Goal: Manage account settings

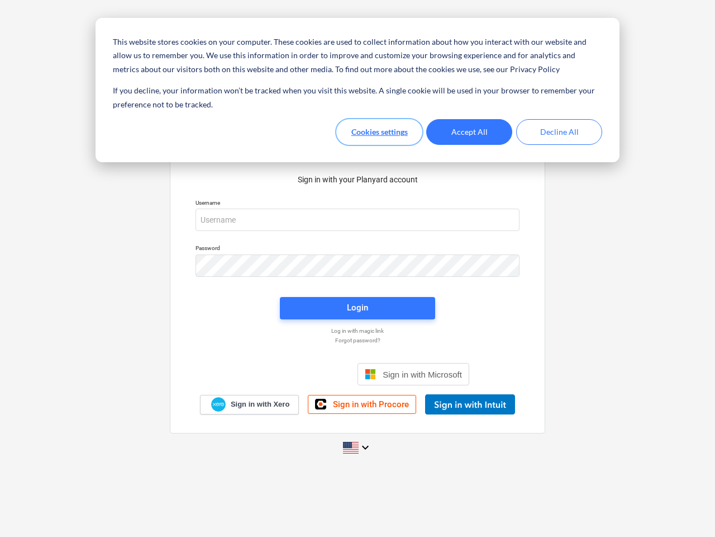
click at [380, 132] on button "Cookies settings" at bounding box center [380, 132] width 86 height 26
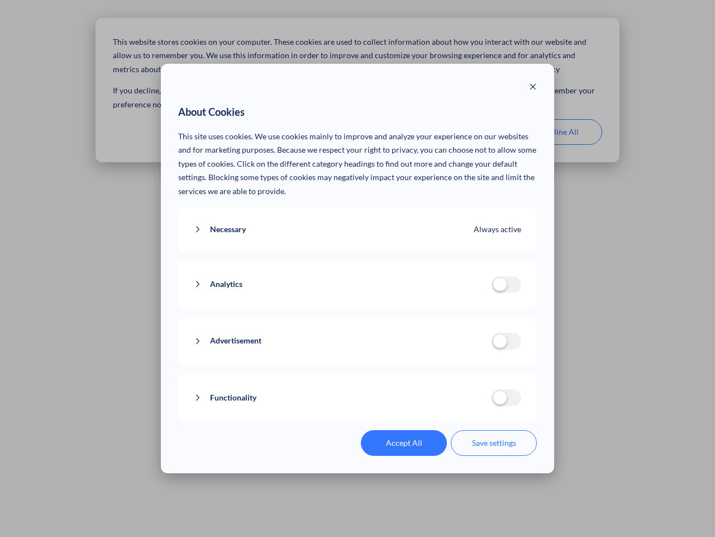
click at [470, 132] on p "This site uses cookies. We use cookies mainly to improve and analyze your exper…" at bounding box center [357, 164] width 359 height 69
click at [560, 132] on div "About Cookies This site uses cookies. We use cookies mainly to improve and anal…" at bounding box center [357, 268] width 715 height 537
click at [358, 220] on div "Necessary Always active These cookies are necessary for the website to function…" at bounding box center [357, 229] width 359 height 45
click at [358, 266] on div "Analytics analytics cookies disallowed These cookies help us to understand how …" at bounding box center [357, 284] width 359 height 48
click at [358, 308] on div "Analytics analytics cookies disallowed These cookies help us to understand how …" at bounding box center [357, 284] width 359 height 48
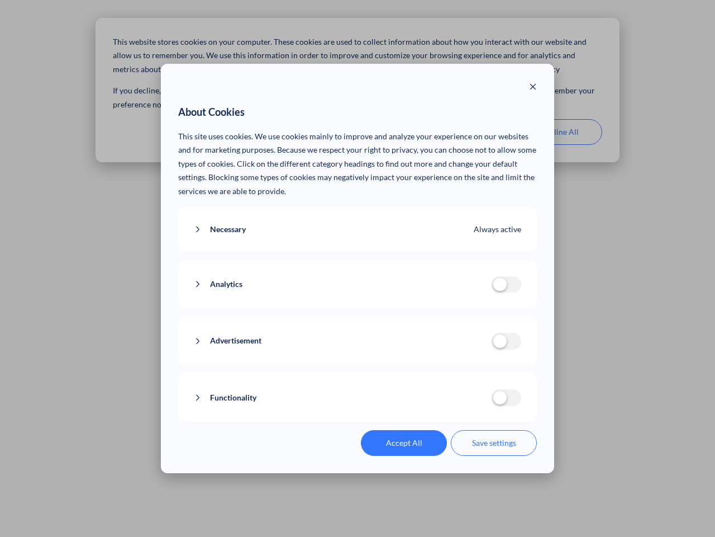
click at [414, 374] on div "Functionality functionality cookies disallowed We use a set of cookies that are…" at bounding box center [357, 397] width 359 height 48
click at [470, 404] on button "Functionality" at bounding box center [343, 398] width 298 height 14
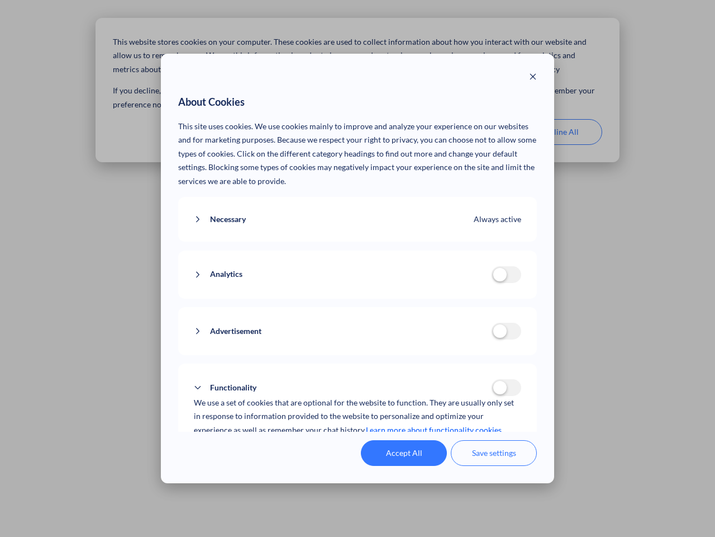
click at [358, 447] on div "Accept All Save settings" at bounding box center [357, 453] width 359 height 26
